Goal: Task Accomplishment & Management: Use online tool/utility

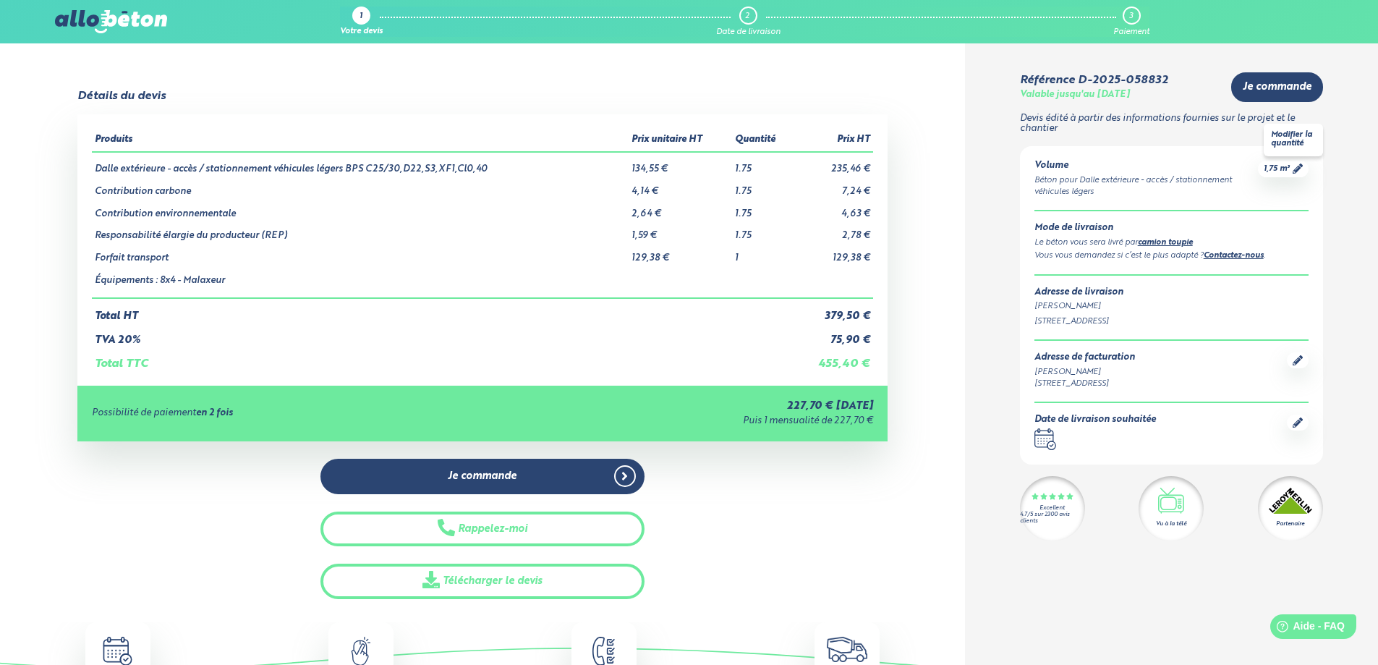
click at [1296, 167] on icon at bounding box center [1298, 168] width 10 height 10
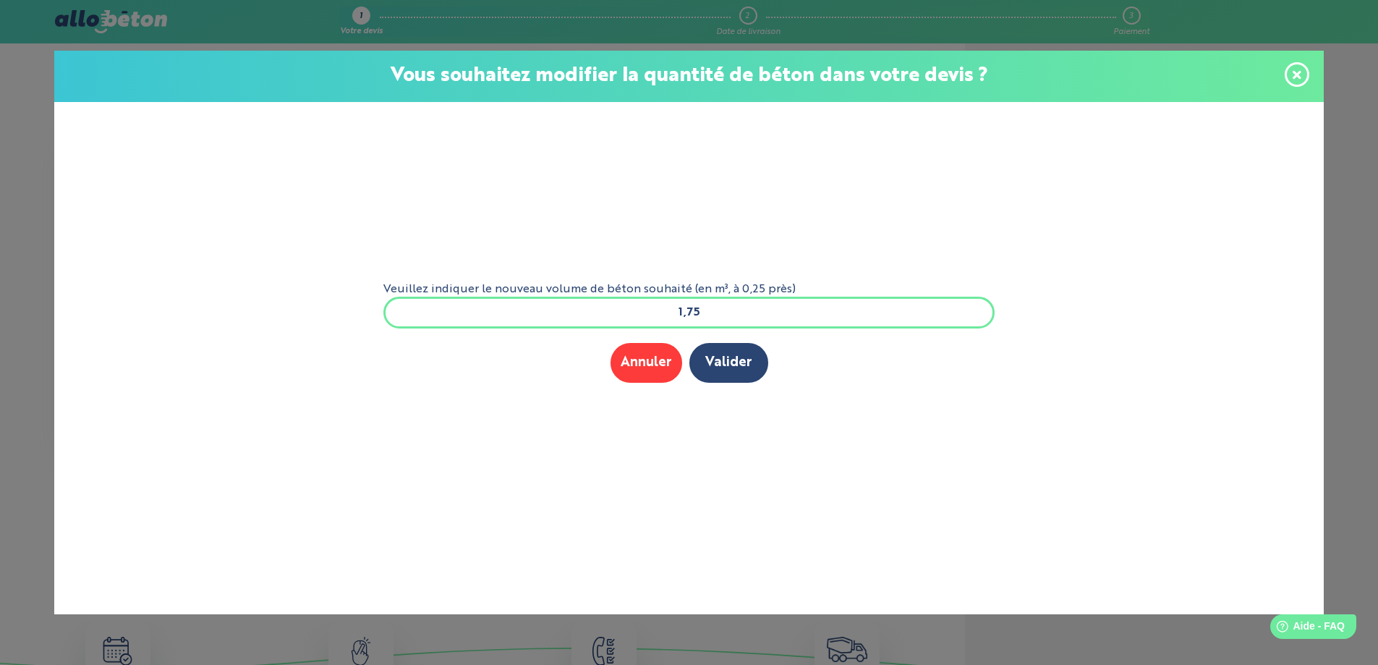
scroll to position [1, 0]
drag, startPoint x: 722, startPoint y: 319, endPoint x: 663, endPoint y: 321, distance: 58.6
click at [663, 321] on input "1,75" at bounding box center [689, 313] width 612 height 32
type input "1.5"
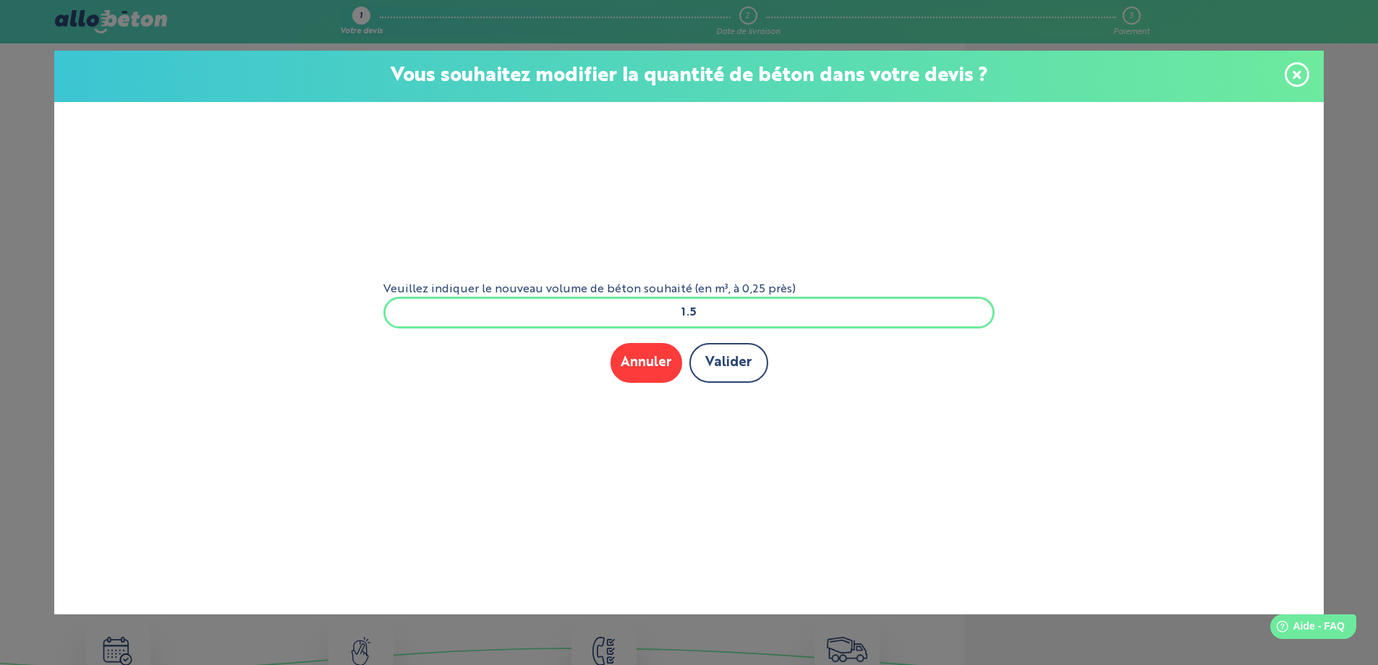
click at [735, 357] on button "Valider" at bounding box center [728, 363] width 79 height 40
click at [747, 367] on button "Valider" at bounding box center [728, 363] width 79 height 40
